Goal: Find specific page/section: Find specific page/section

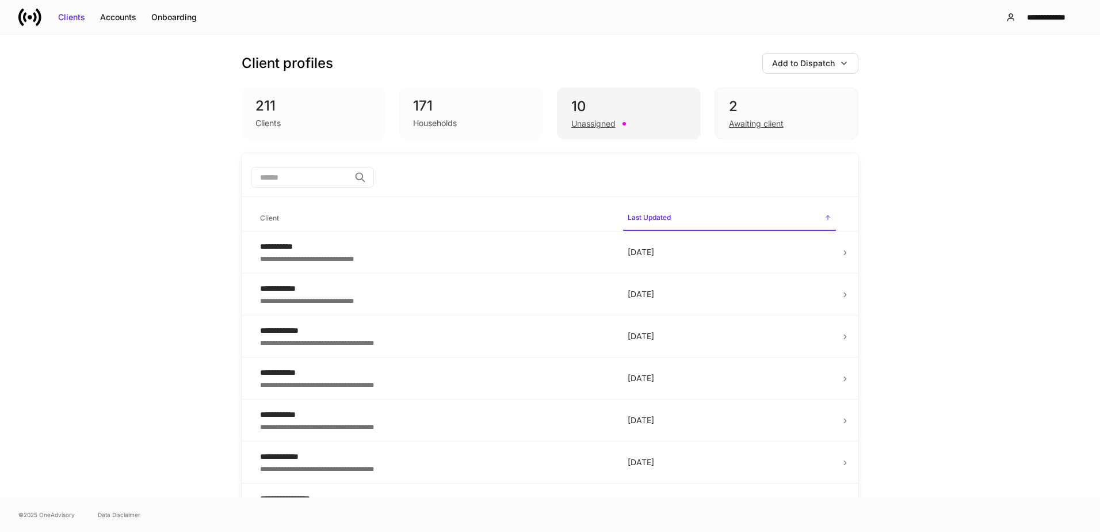
click at [638, 118] on div "Unassigned" at bounding box center [629, 123] width 115 height 14
